Goal: Task Accomplishment & Management: Manage account settings

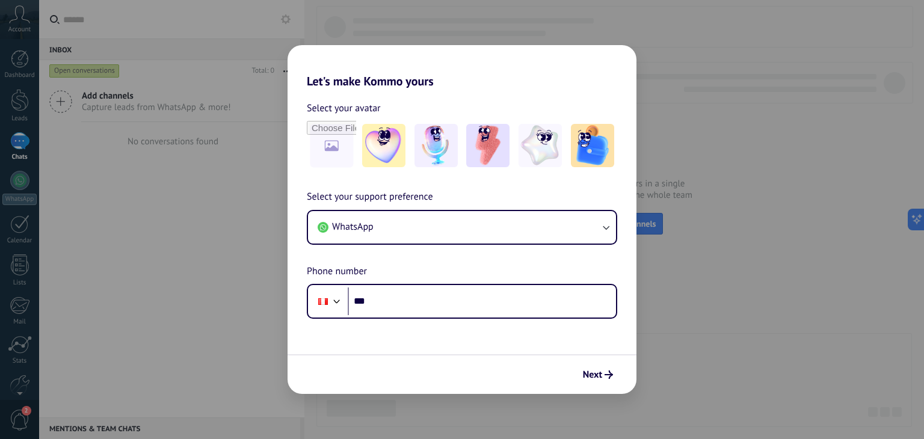
click at [611, 337] on form "Select your avatar Select your support preference WhatsApp Phone number Phone *…" at bounding box center [462, 241] width 349 height 306
click at [591, 382] on button "Next" at bounding box center [597, 375] width 41 height 20
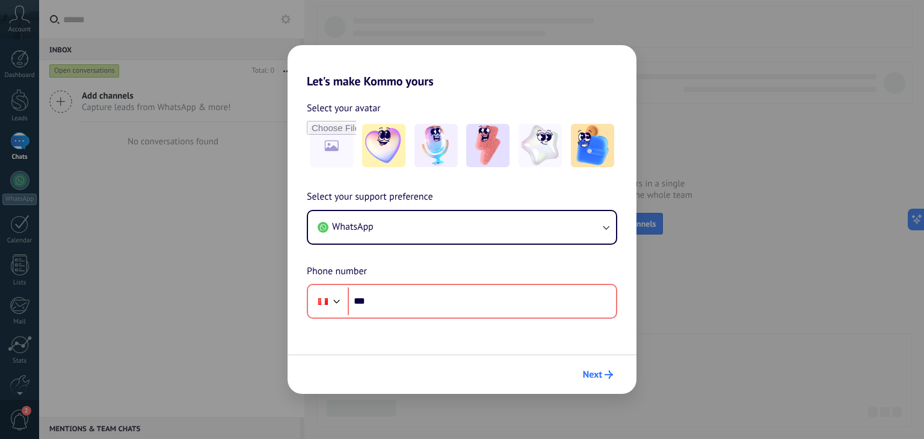
click at [592, 375] on span "Next" at bounding box center [592, 375] width 19 height 8
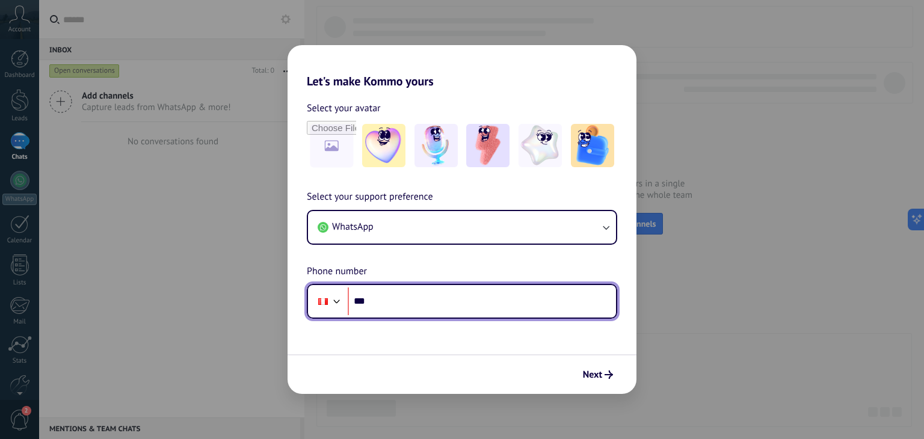
click at [407, 294] on input "***" at bounding box center [482, 302] width 268 height 28
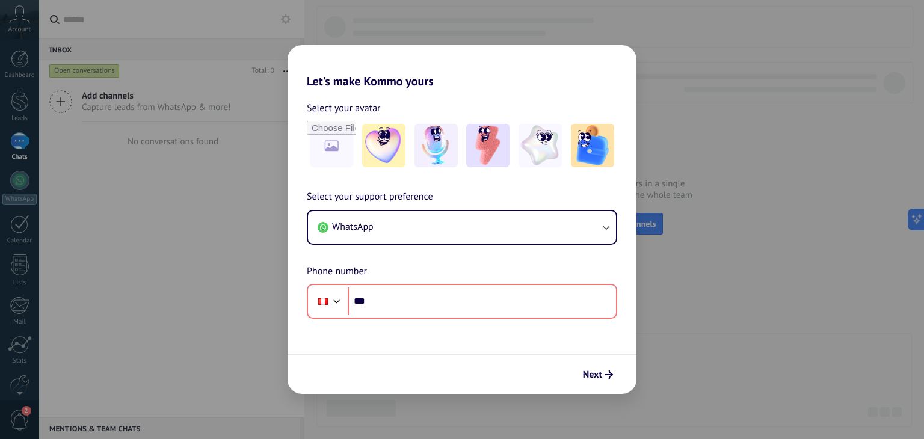
click at [241, 91] on div "Let's make Kommo yours Select your avatar Select your support preference WhatsA…" at bounding box center [462, 219] width 924 height 439
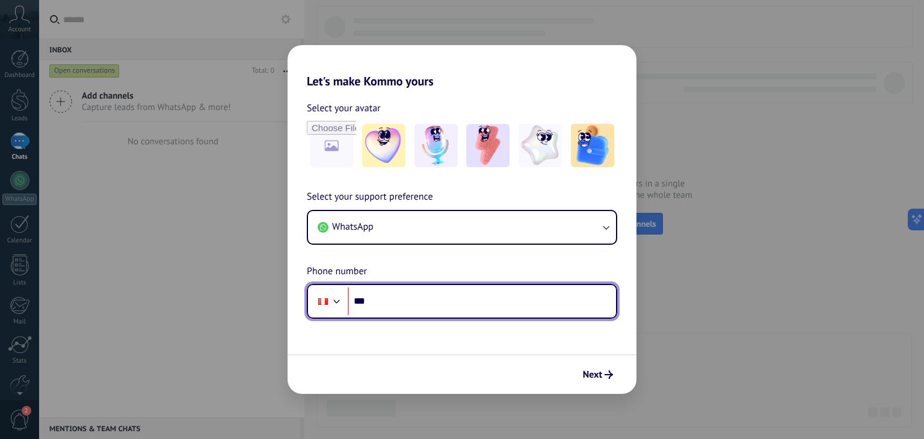
click at [381, 299] on input "***" at bounding box center [482, 302] width 268 height 28
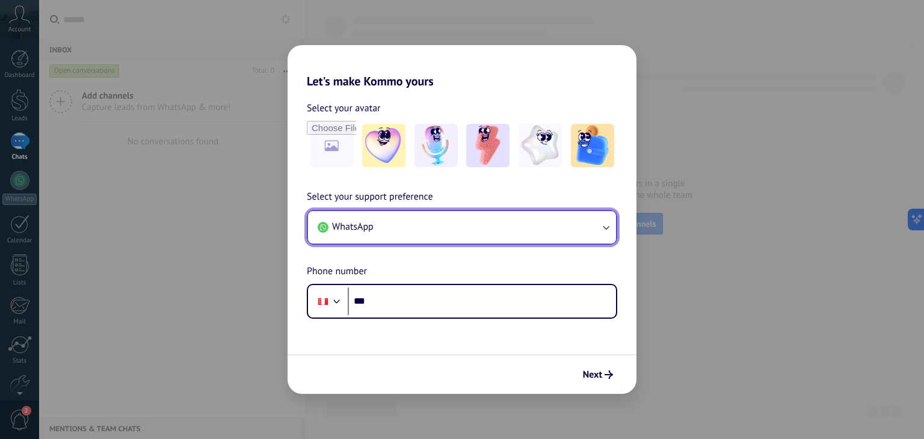
click at [480, 231] on button "WhatsApp" at bounding box center [462, 227] width 308 height 32
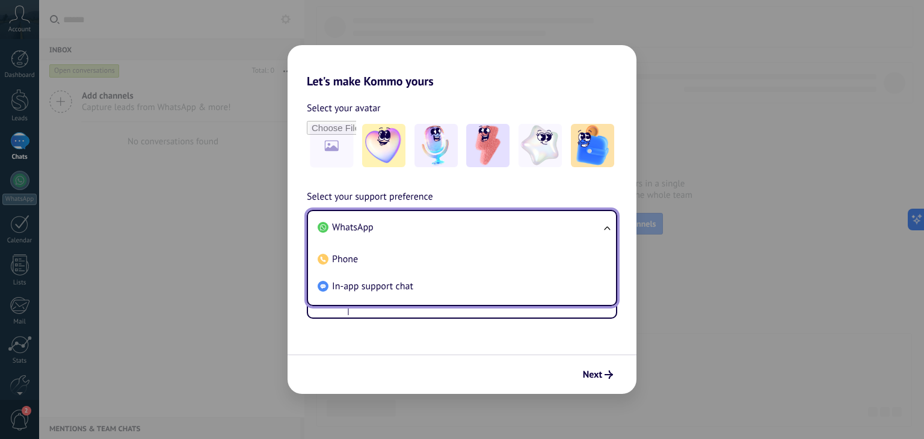
click at [416, 340] on form "Select your avatar Select your support preference WhatsApp WhatsApp Phone In-ap…" at bounding box center [462, 241] width 349 height 306
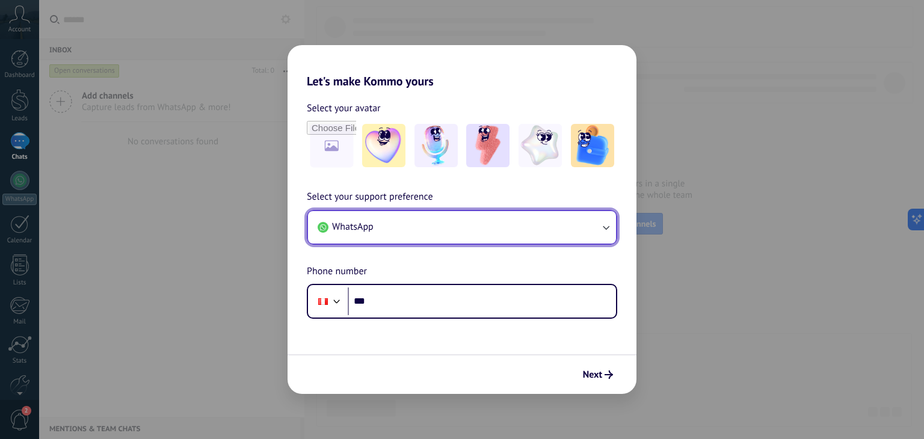
click at [378, 217] on button "WhatsApp" at bounding box center [462, 227] width 308 height 32
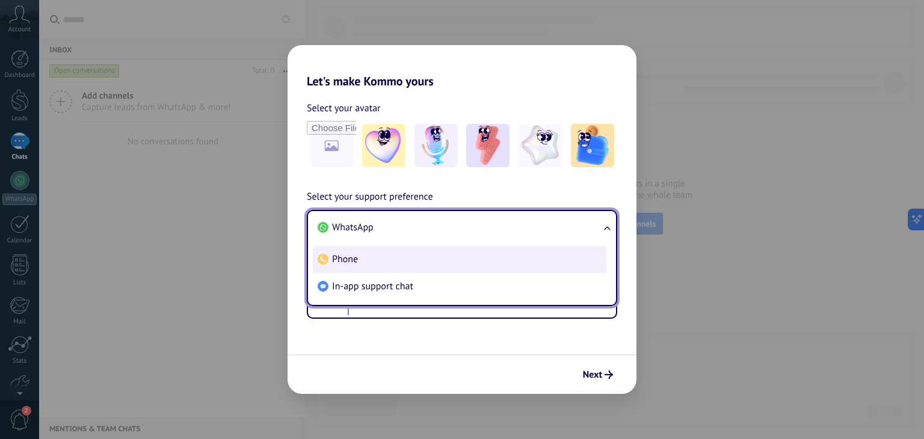
click at [376, 260] on li "Phone" at bounding box center [460, 259] width 294 height 27
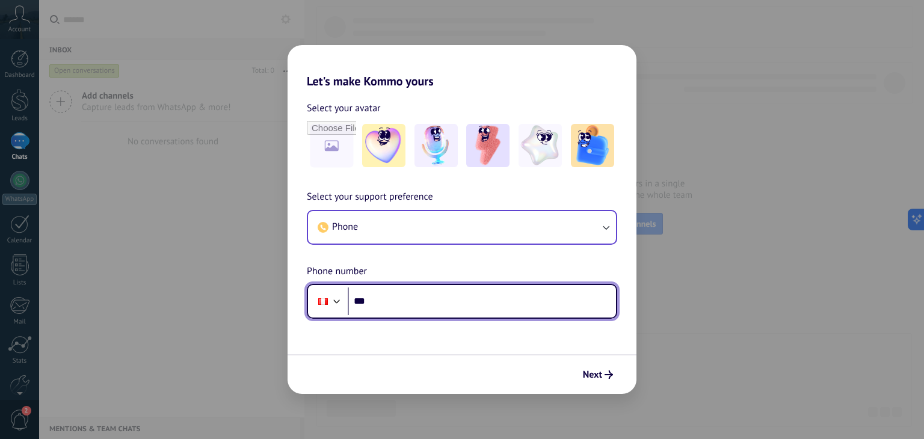
click at [416, 291] on input "***" at bounding box center [482, 302] width 268 height 28
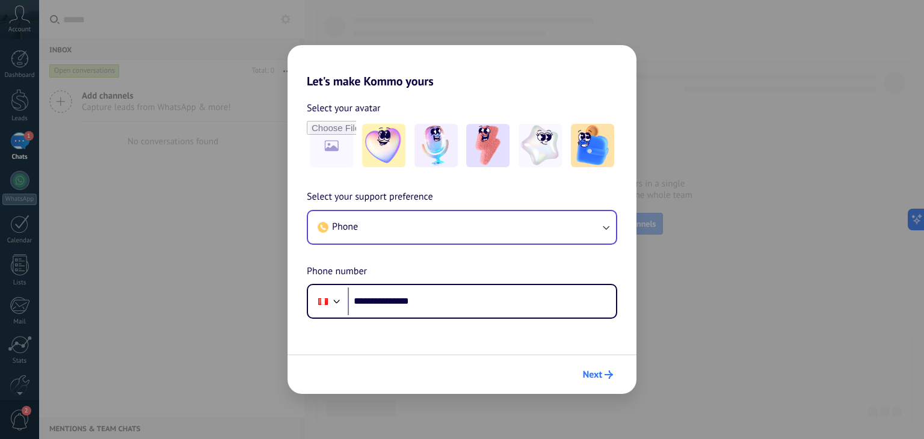
click at [602, 375] on span "Next" at bounding box center [592, 375] width 19 height 8
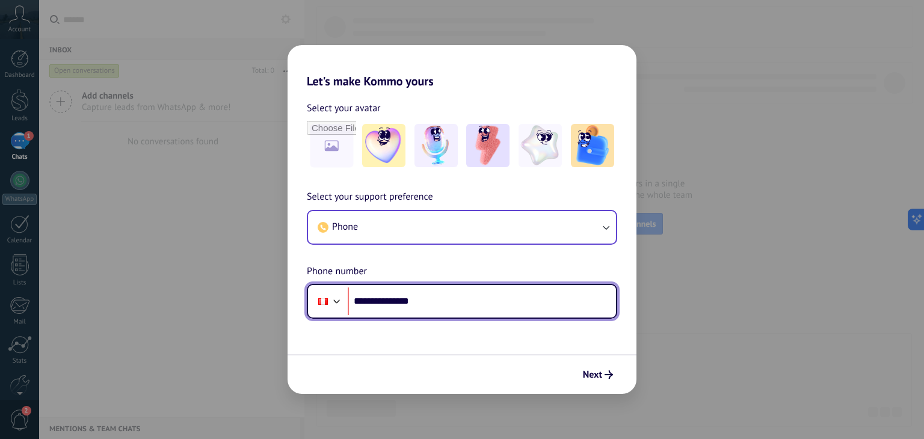
click at [376, 303] on input "**********" at bounding box center [482, 302] width 268 height 28
type input "**********"
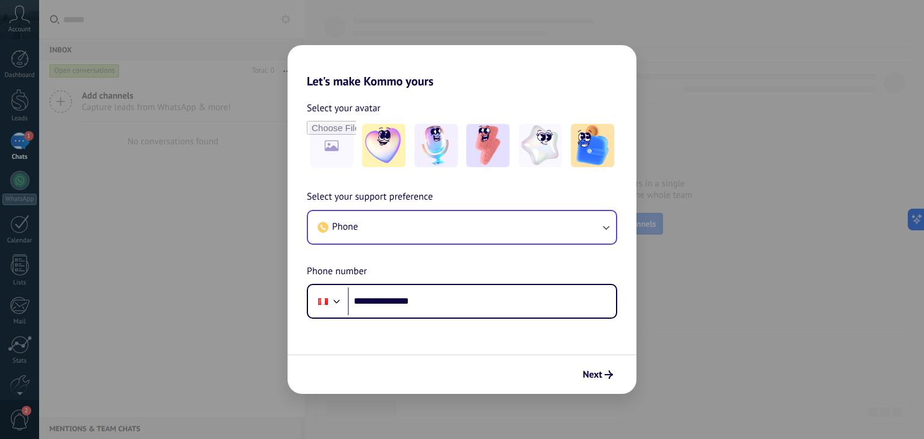
click at [599, 360] on div "Next" at bounding box center [462, 374] width 349 height 40
click at [591, 371] on span "Next" at bounding box center [592, 375] width 19 height 8
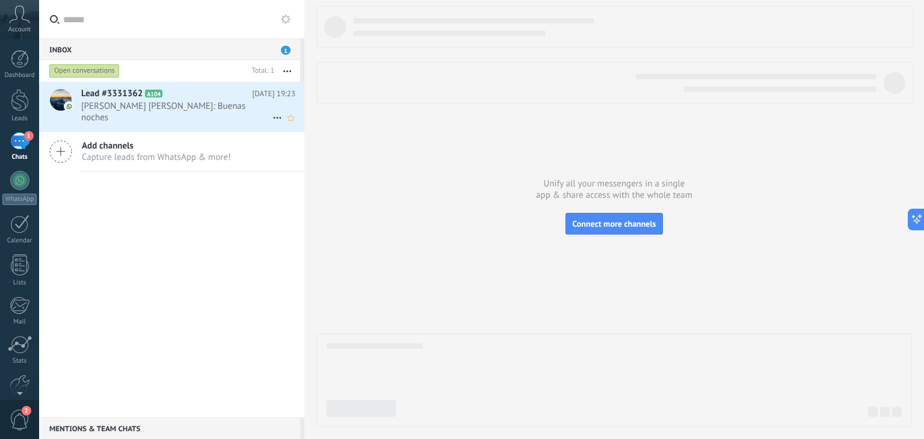
click at [177, 113] on div "Lead #3331362 A104 [DATE] 19:23 [PERSON_NAME] [PERSON_NAME]: Buenas noches" at bounding box center [192, 106] width 223 height 49
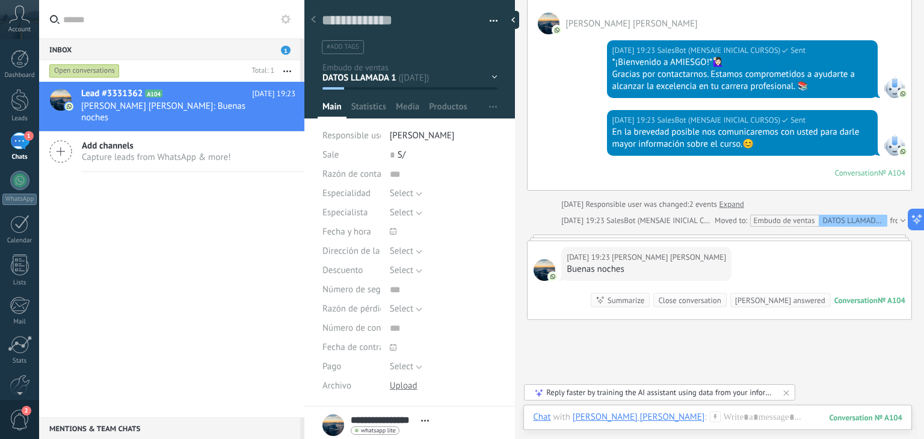
scroll to position [268, 0]
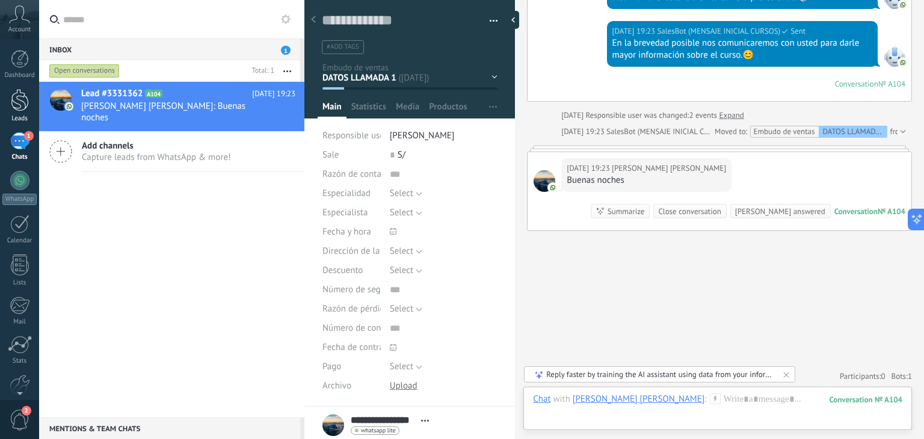
click at [34, 100] on link "Leads" at bounding box center [19, 106] width 39 height 34
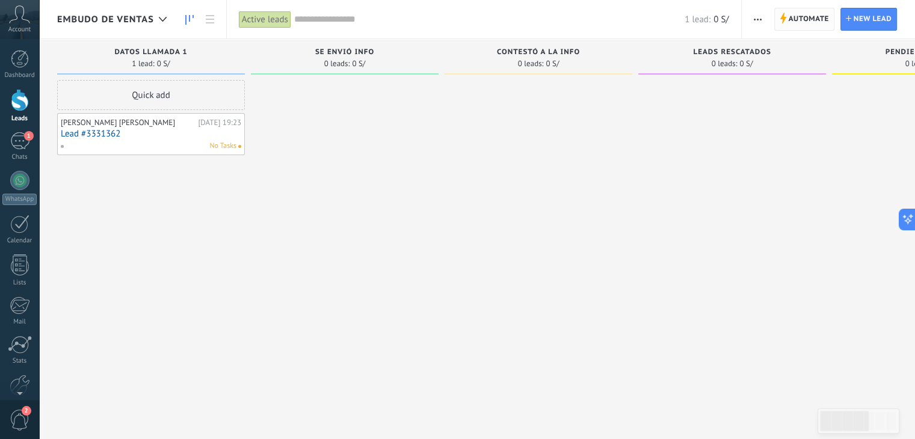
click at [810, 16] on span "Automate" at bounding box center [809, 19] width 40 height 22
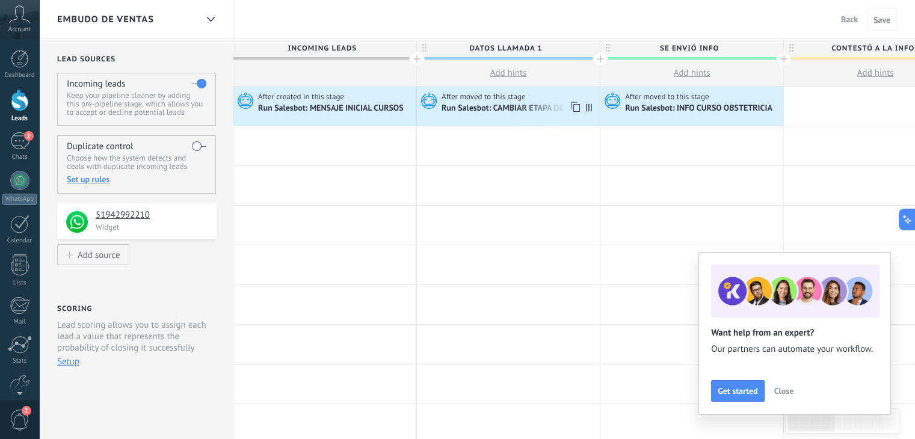
click at [516, 109] on div "Run Salesbot: CAMBIAR ETAPA DE LEAD" at bounding box center [514, 108] width 145 height 11
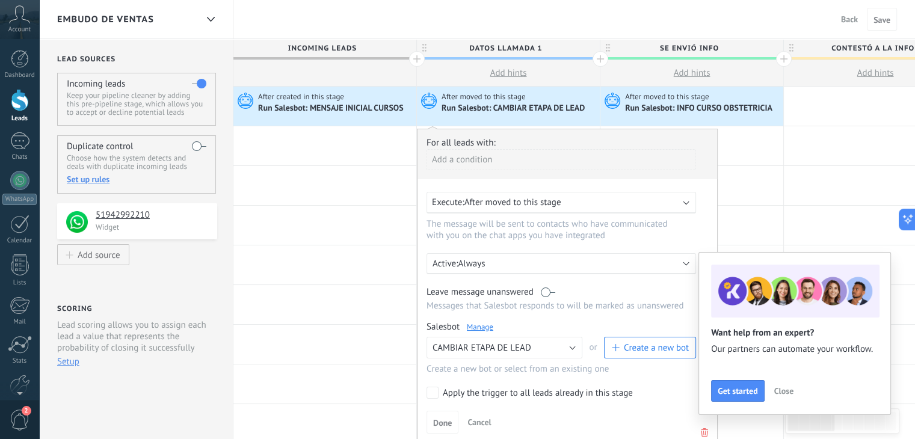
click at [398, 25] on div "Embudo de ventas Back Cancel Save" at bounding box center [477, 19] width 876 height 39
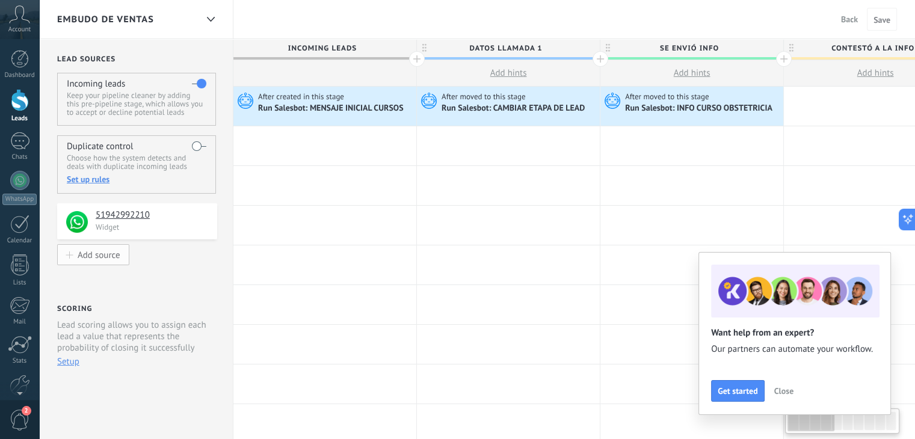
click at [111, 251] on div "Add source" at bounding box center [99, 255] width 43 height 10
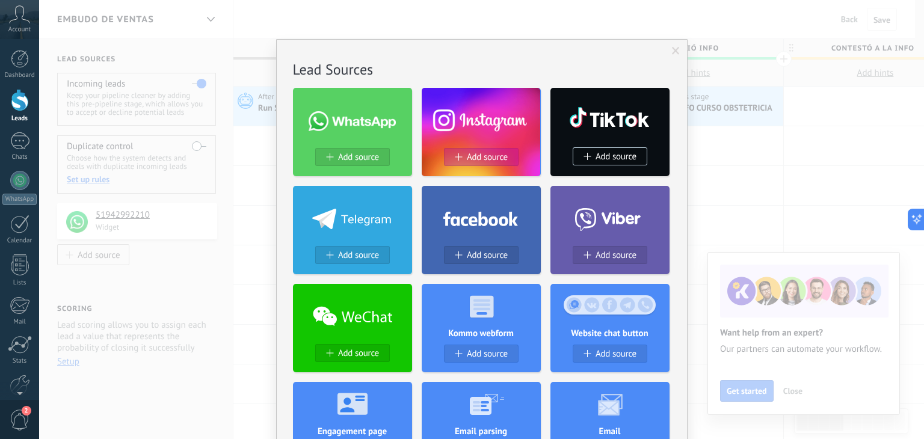
click at [470, 164] on button "Add source" at bounding box center [481, 157] width 75 height 18
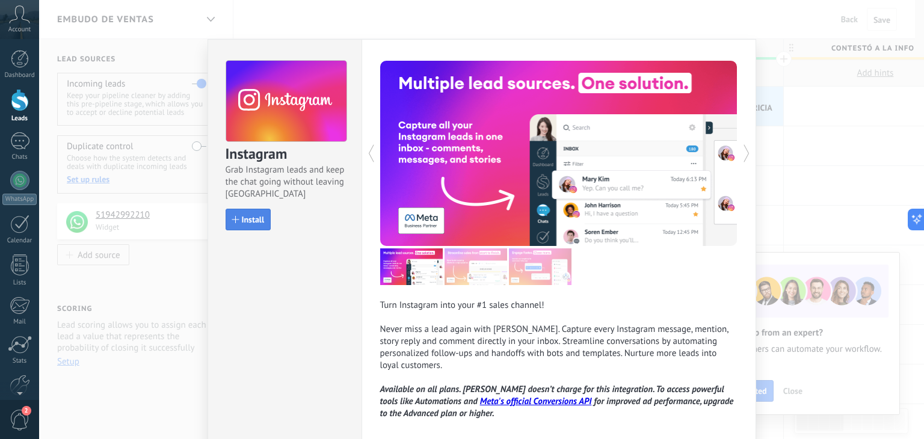
click at [250, 226] on button "Install" at bounding box center [249, 220] width 46 height 22
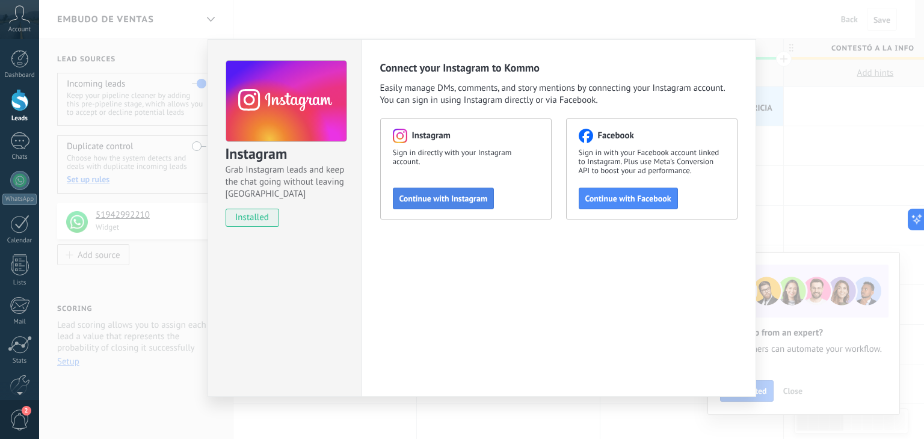
click at [461, 196] on span "Continue with Instagram" at bounding box center [443, 198] width 88 height 8
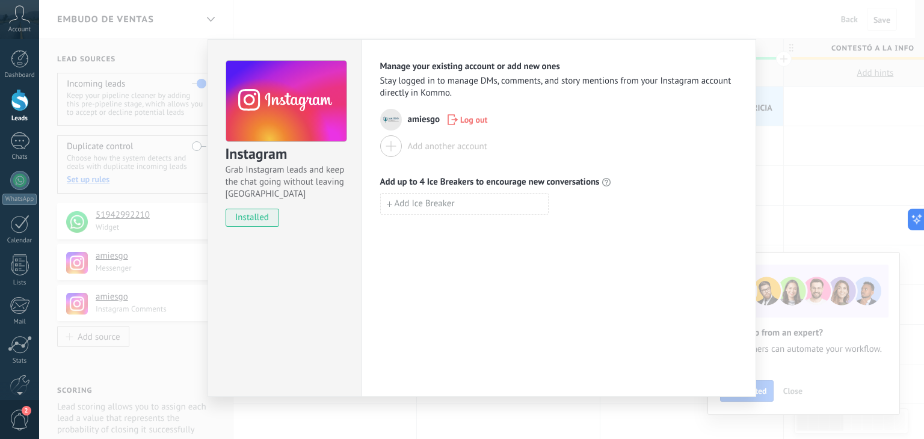
click at [792, 37] on div "Instagram Grab Instagram leads and keep the chat going without leaving [PERSON_…" at bounding box center [481, 219] width 885 height 439
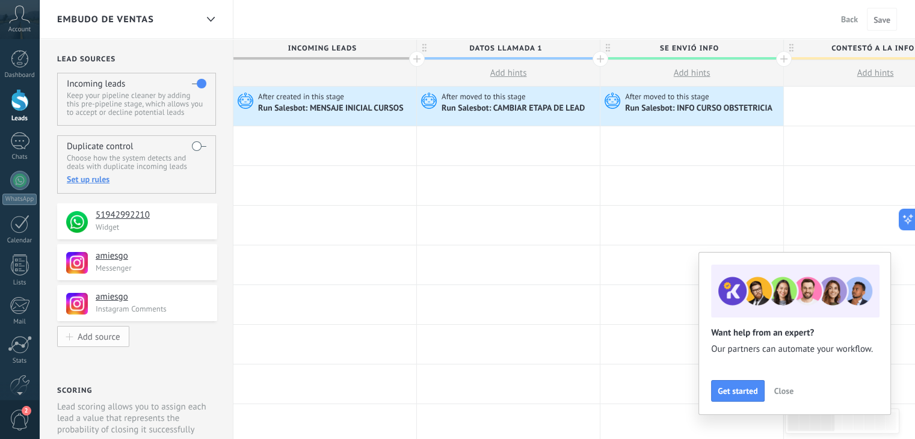
click at [101, 338] on div "Add source" at bounding box center [99, 336] width 43 height 10
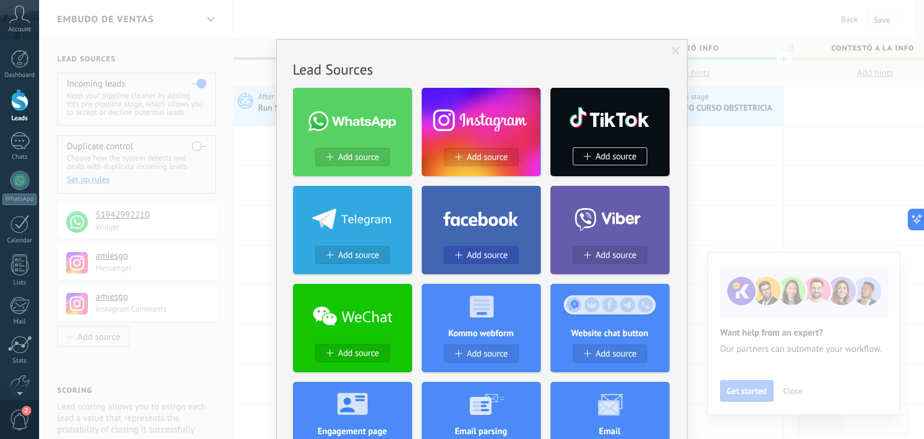
click at [504, 260] on span "Add source" at bounding box center [487, 255] width 41 height 10
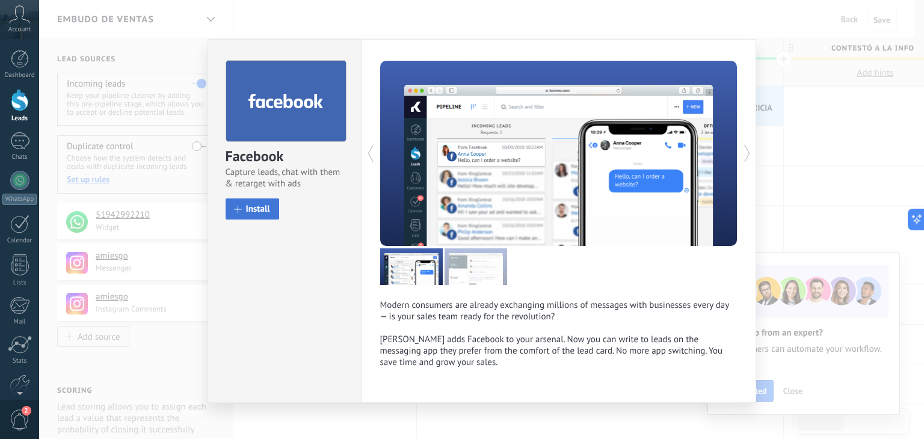
click at [259, 208] on span "Install" at bounding box center [258, 209] width 24 height 9
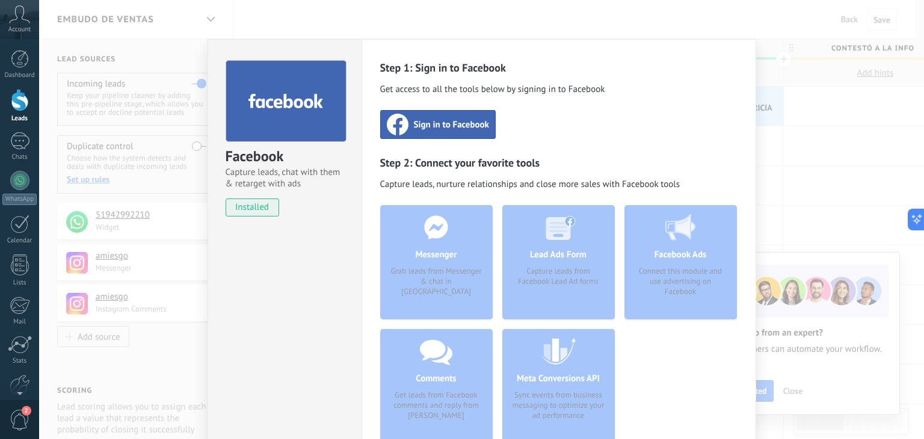
click at [544, 123] on div "Step 1: Sign in to Facebook Get access to all the tools below by signing in to …" at bounding box center [558, 257] width 357 height 392
click at [419, 122] on span "Sign in to Facebook" at bounding box center [451, 125] width 75 height 12
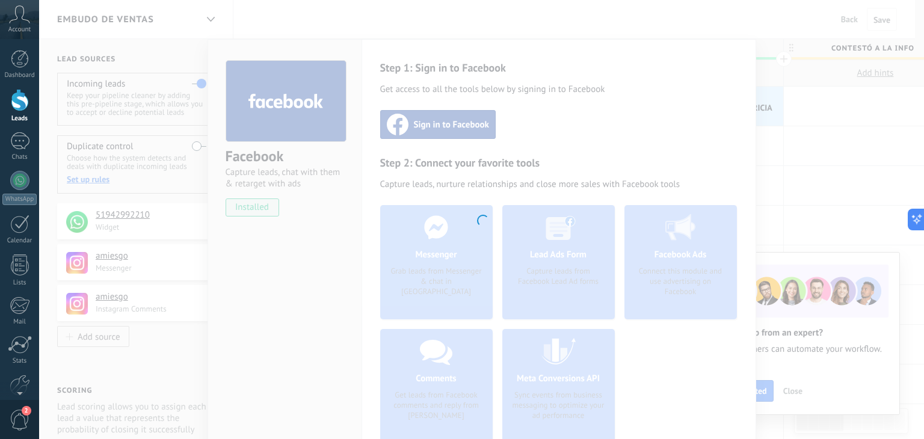
click at [217, 11] on div at bounding box center [481, 219] width 885 height 439
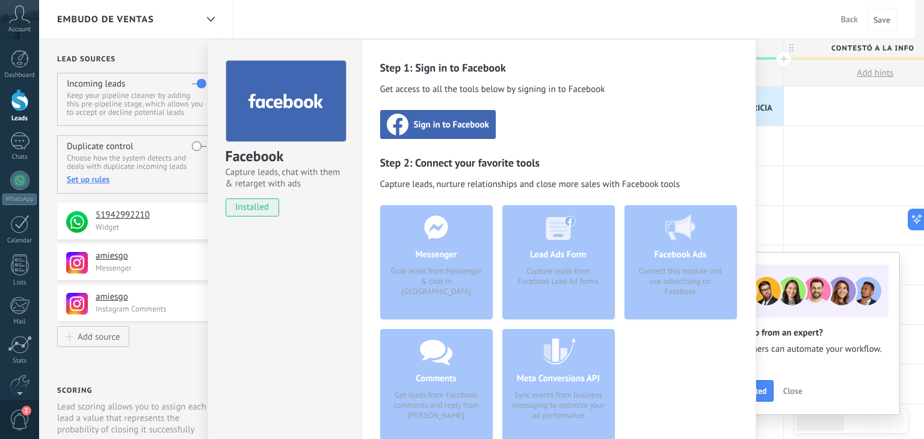
click at [389, 44] on div "Step 1: Sign in to Facebook Get access to all the tools below by signing in to …" at bounding box center [559, 263] width 395 height 449
click at [262, 6] on div "Facebook Capture leads, chat with them & retarget with ads installed Uninstall …" at bounding box center [481, 219] width 885 height 439
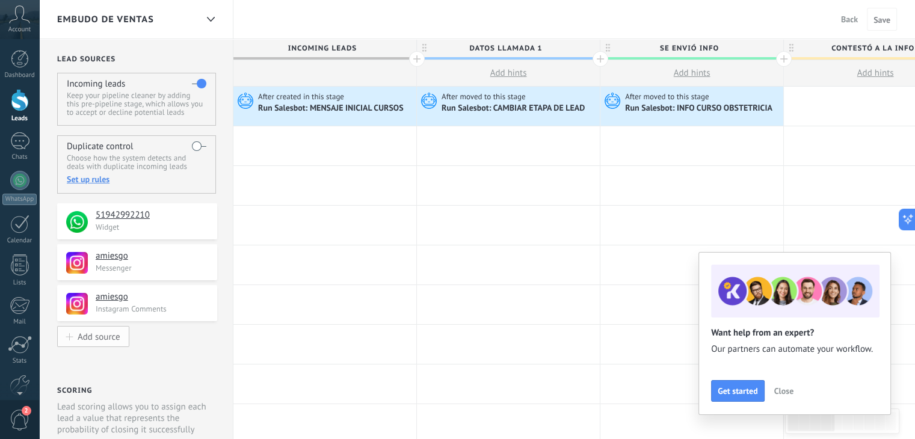
click at [105, 344] on button "Add source" at bounding box center [93, 336] width 72 height 21
